Goal: Complete application form

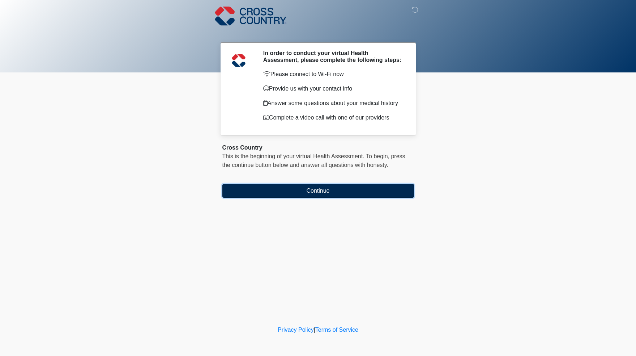
click at [329, 195] on button "Continue" at bounding box center [318, 191] width 192 height 14
